Goal: Navigation & Orientation: Find specific page/section

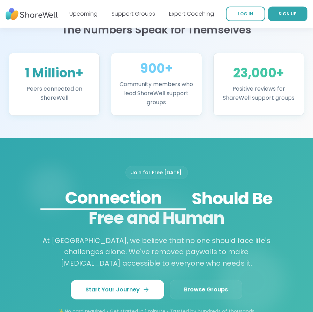
scroll to position [767, 0]
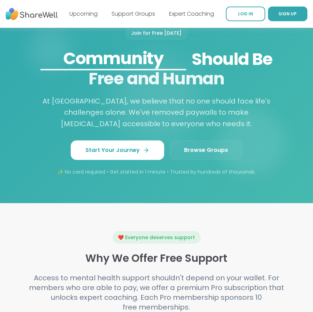
click at [198, 160] on link "Browse Groups" at bounding box center [206, 151] width 73 height 20
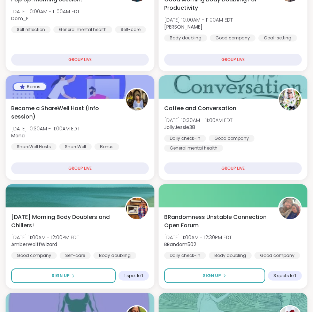
scroll to position [139, 0]
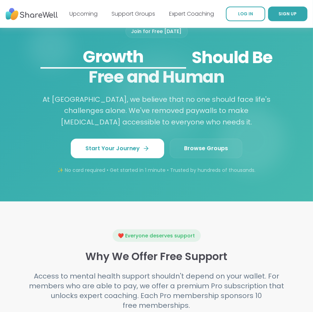
scroll to position [757, 0]
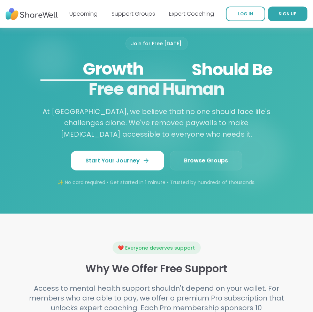
click at [212, 165] on span "Browse Groups" at bounding box center [206, 161] width 44 height 8
